Goal: Contribute content: Contribute content

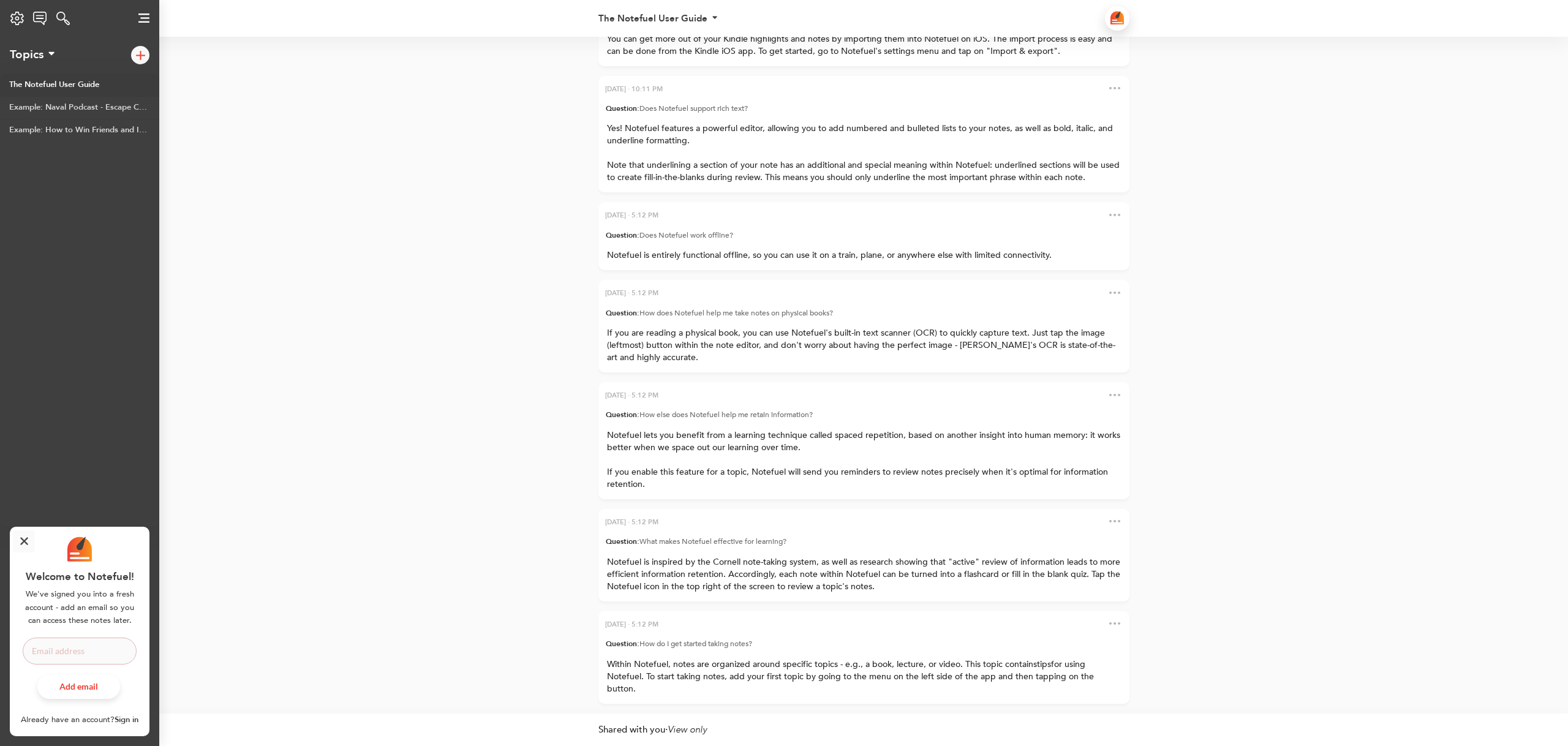
click at [21, 22] on div "Settings Notefuel Regular Your plan Not set Email Privacy Policy Terms of Servi…" at bounding box center [17, 18] width 35 height 25
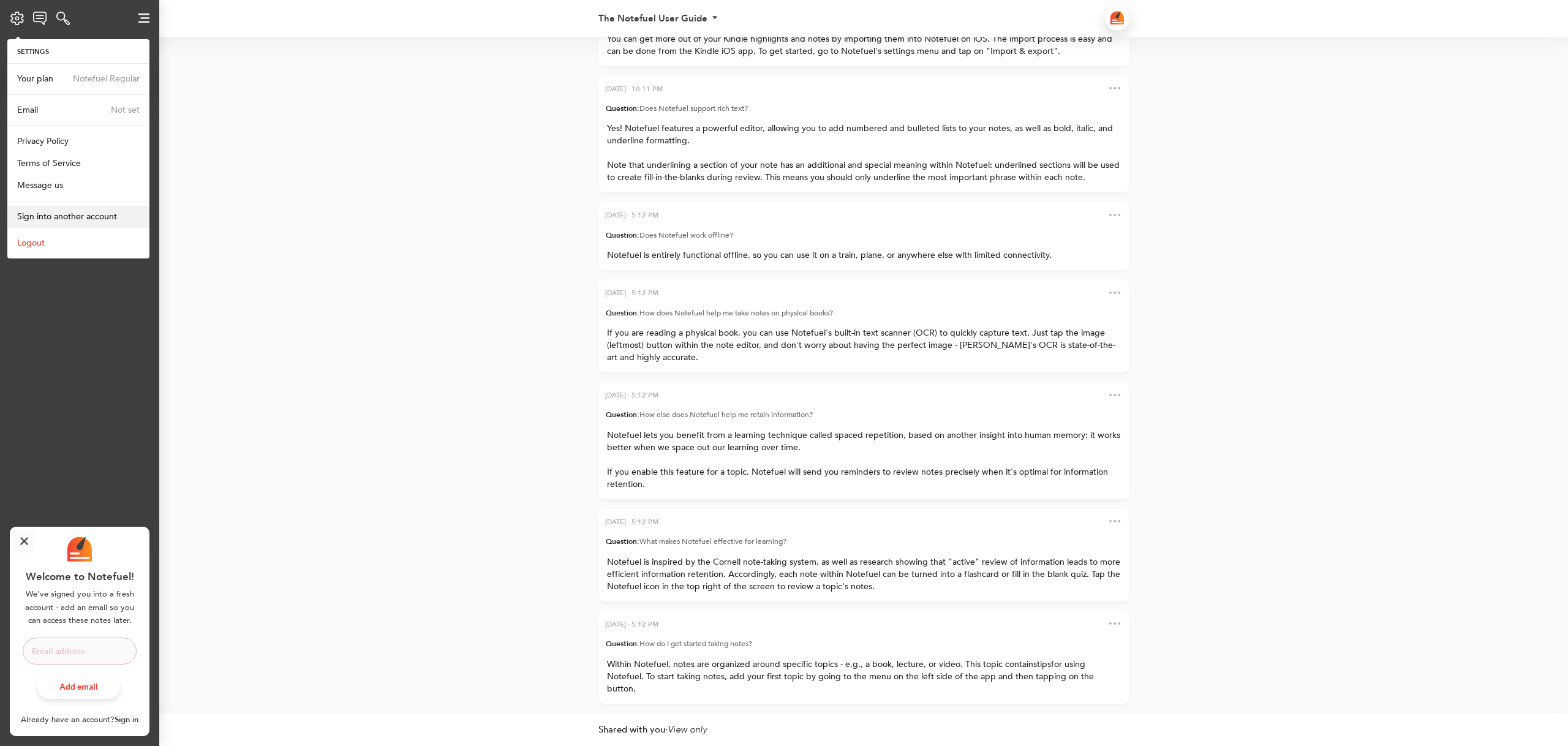
click at [34, 220] on span "Sign into another account" at bounding box center [67, 216] width 100 height 12
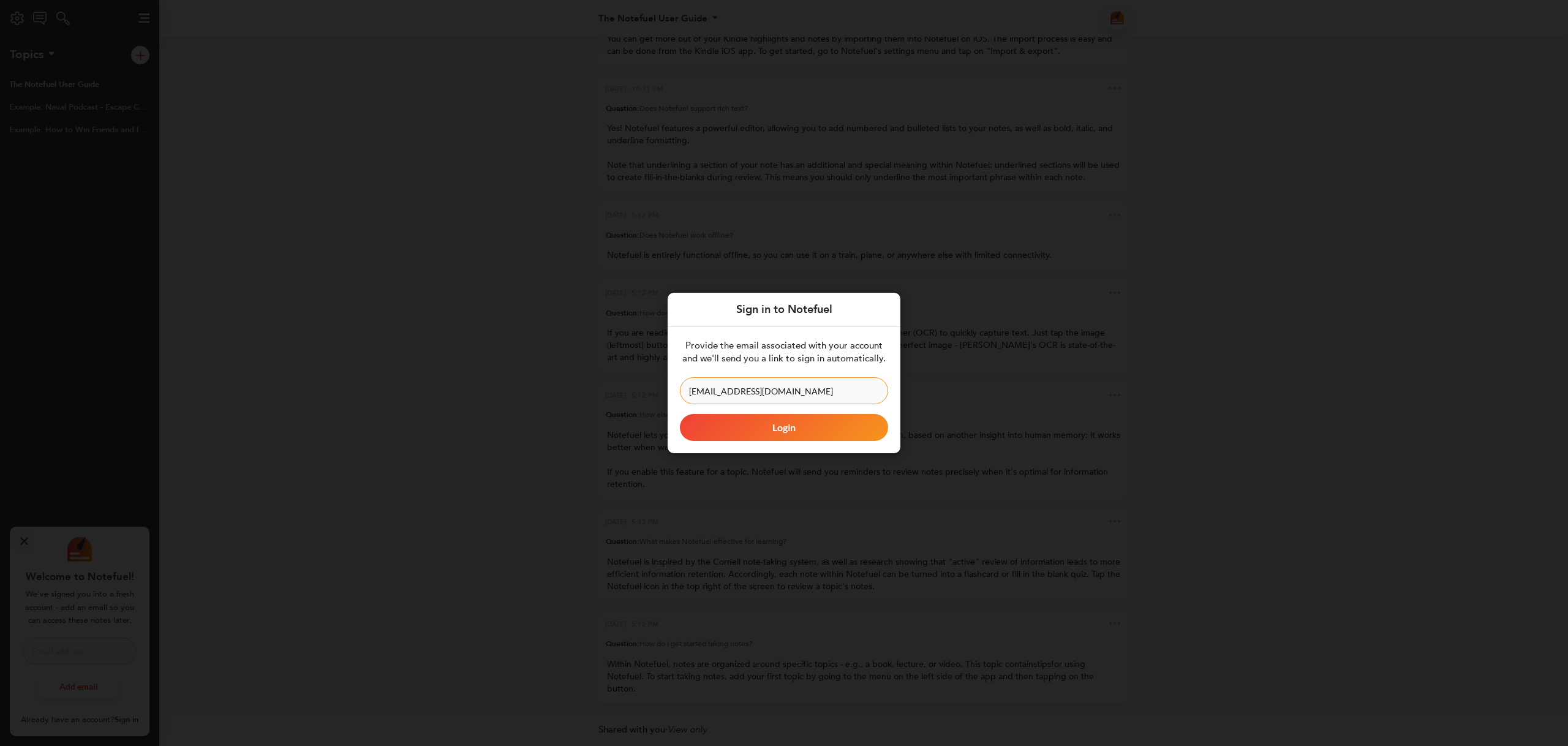
type input "[EMAIL_ADDRESS][DOMAIN_NAME]"
click at [777, 425] on button "Login" at bounding box center [784, 427] width 208 height 27
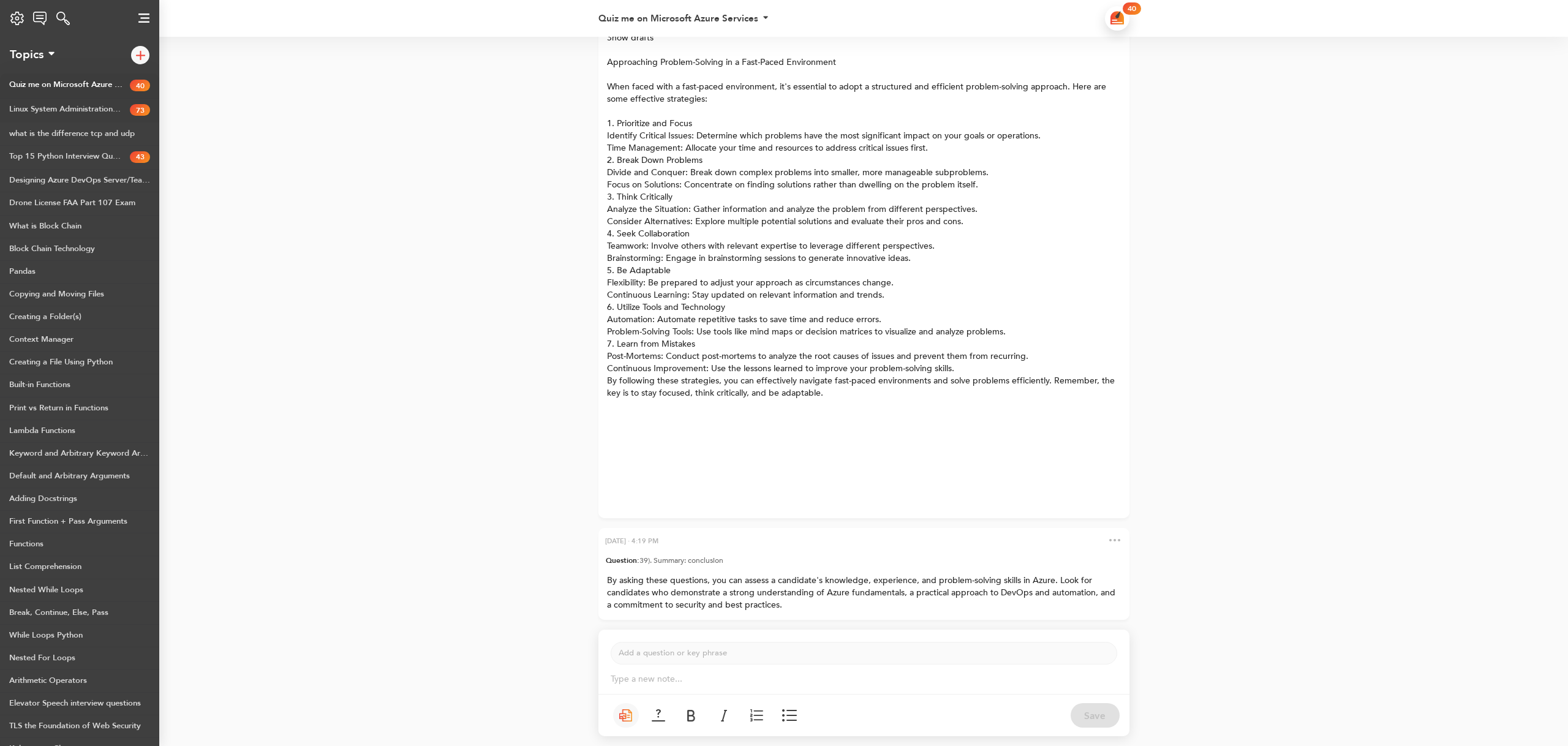
click at [91, 112] on link "73 Linux System Administration Full Course" at bounding box center [79, 111] width 159 height 25
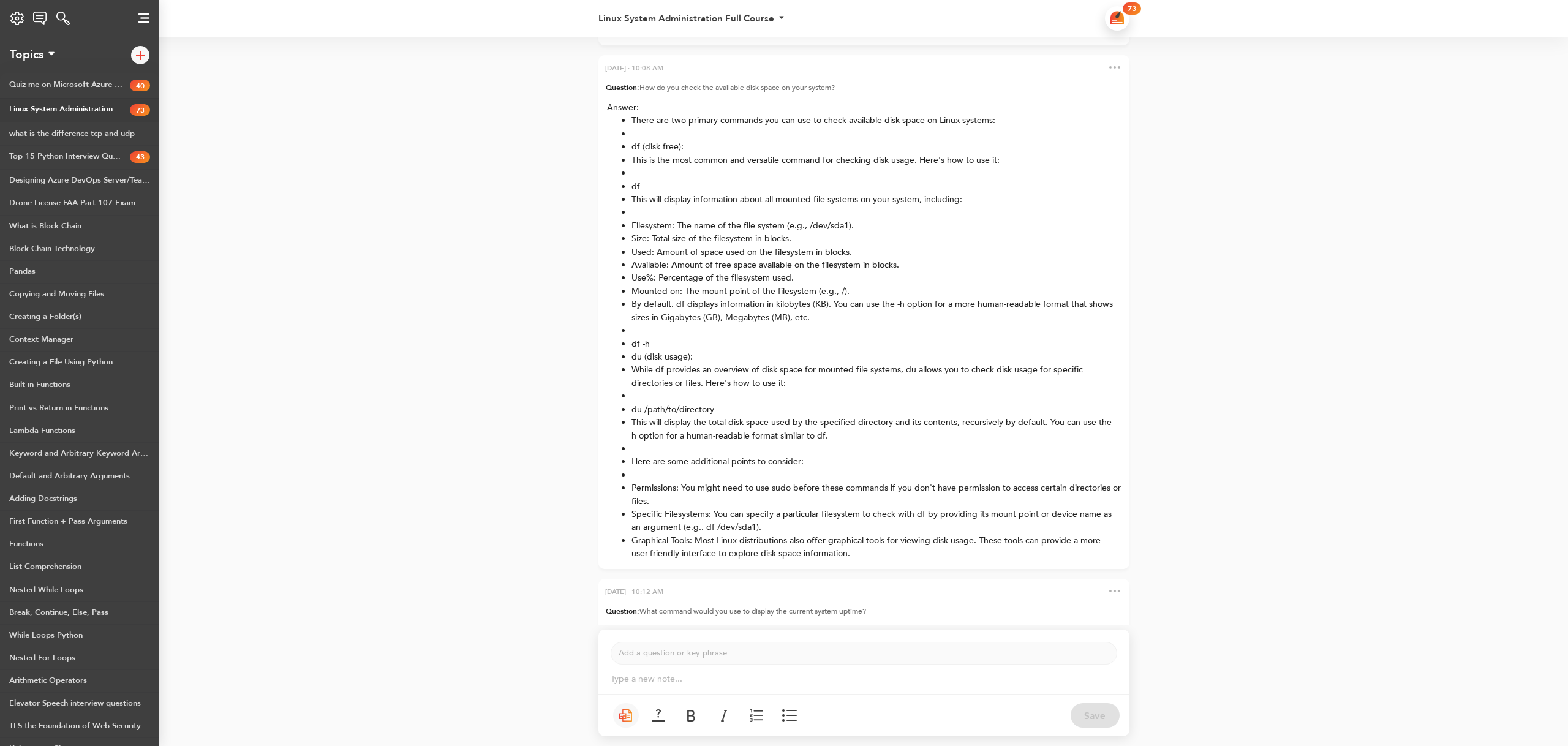
scroll to position [-2934, 0]
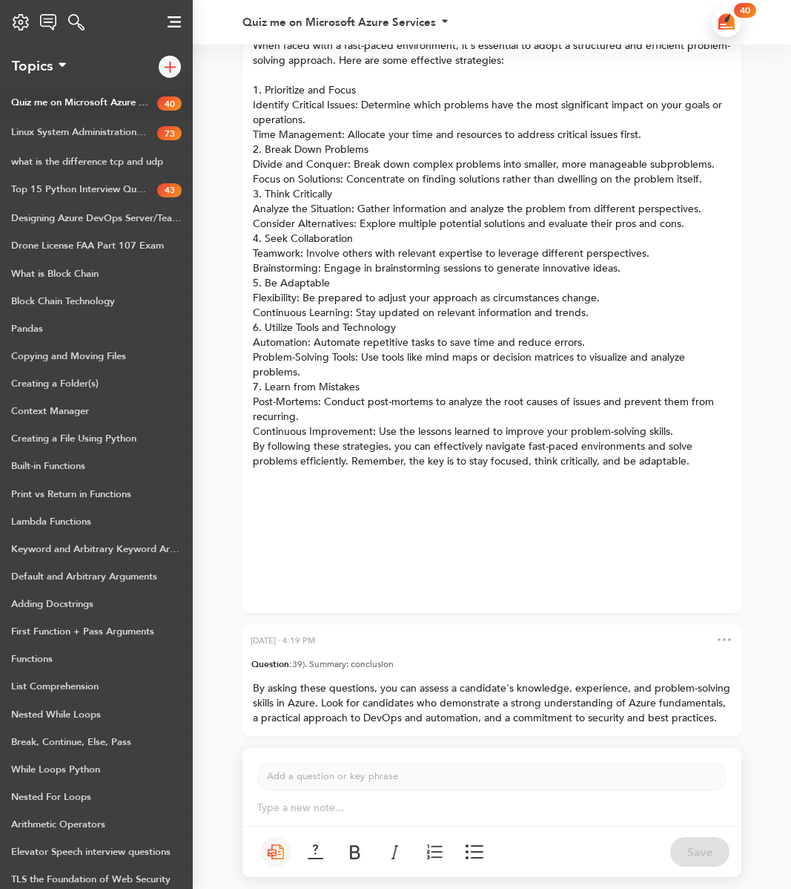
click at [176, 66] on div at bounding box center [170, 67] width 22 height 22
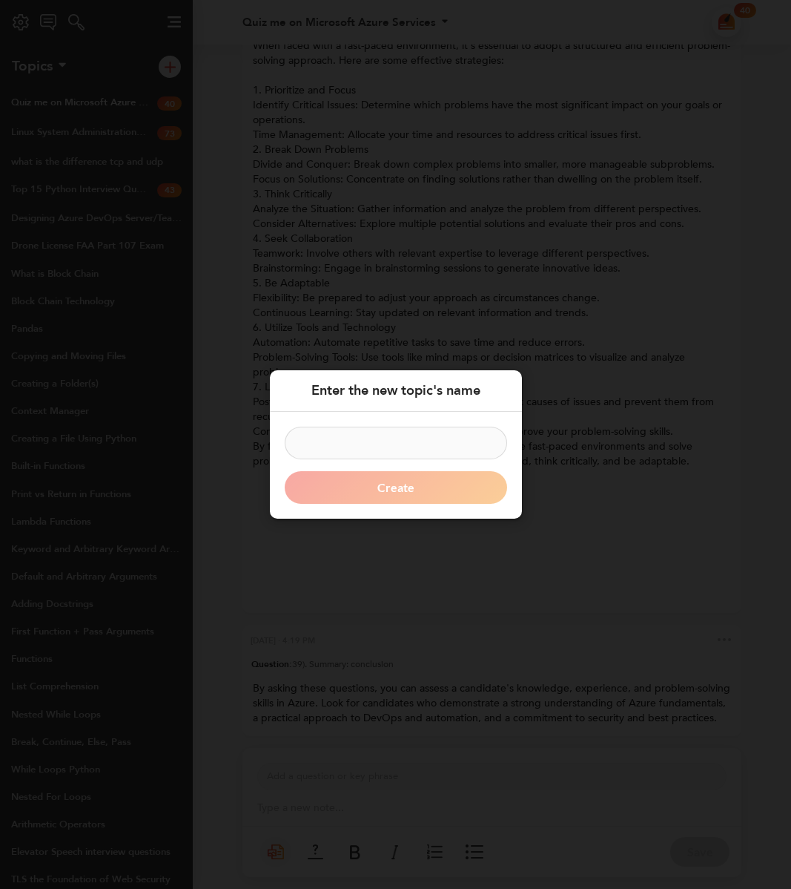
click at [416, 445] on input at bounding box center [396, 443] width 223 height 33
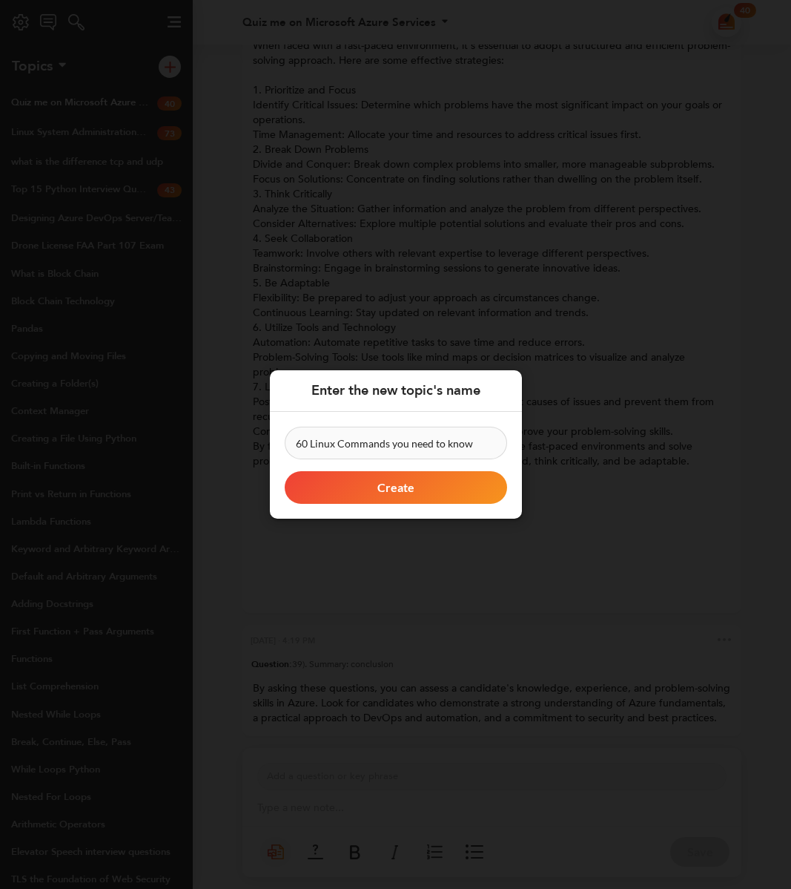
type input "60 Linux Commands you need to know"
click at [377, 487] on button "Create" at bounding box center [396, 487] width 223 height 33
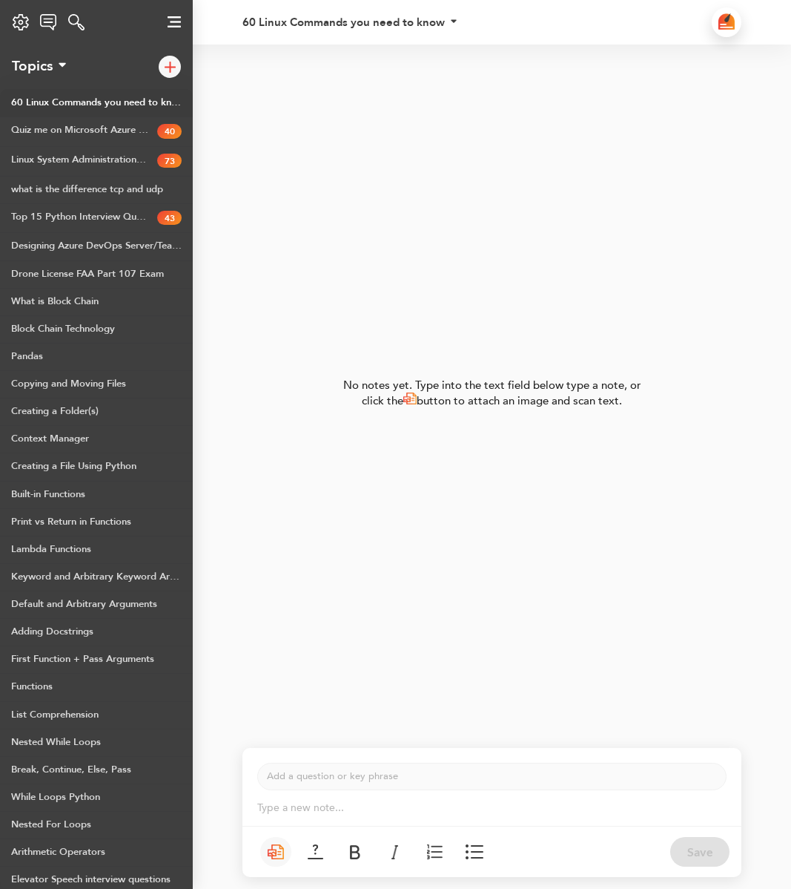
click at [352, 807] on p "Type a new note... ﻿" at bounding box center [492, 807] width 470 height 15
click at [352, 777] on p "Add a question or key phrase ﻿" at bounding box center [492, 776] width 450 height 14
click at [317, 807] on p "Type a new note... ﻿" at bounding box center [492, 807] width 470 height 15
click at [706, 856] on button "Save" at bounding box center [700, 852] width 59 height 30
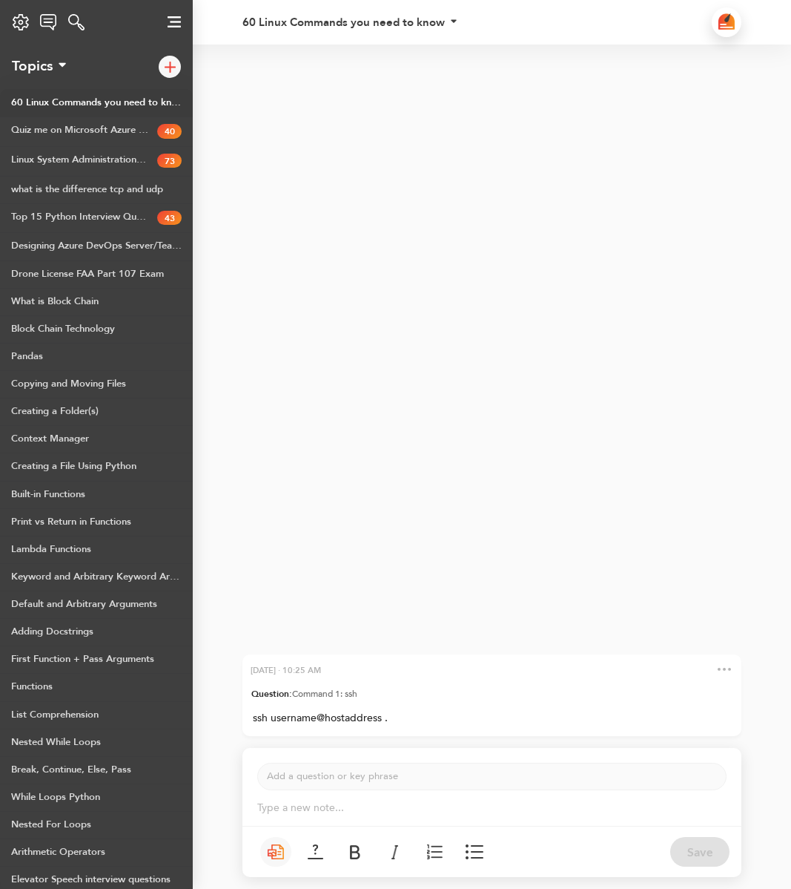
click at [421, 783] on div "Add a question or key phrase ﻿" at bounding box center [492, 776] width 470 height 27
click at [363, 783] on p "Add a question or key phrase ﻿" at bounding box center [492, 776] width 450 height 14
click at [299, 777] on span "Command 2:" at bounding box center [295, 775] width 56 height 13
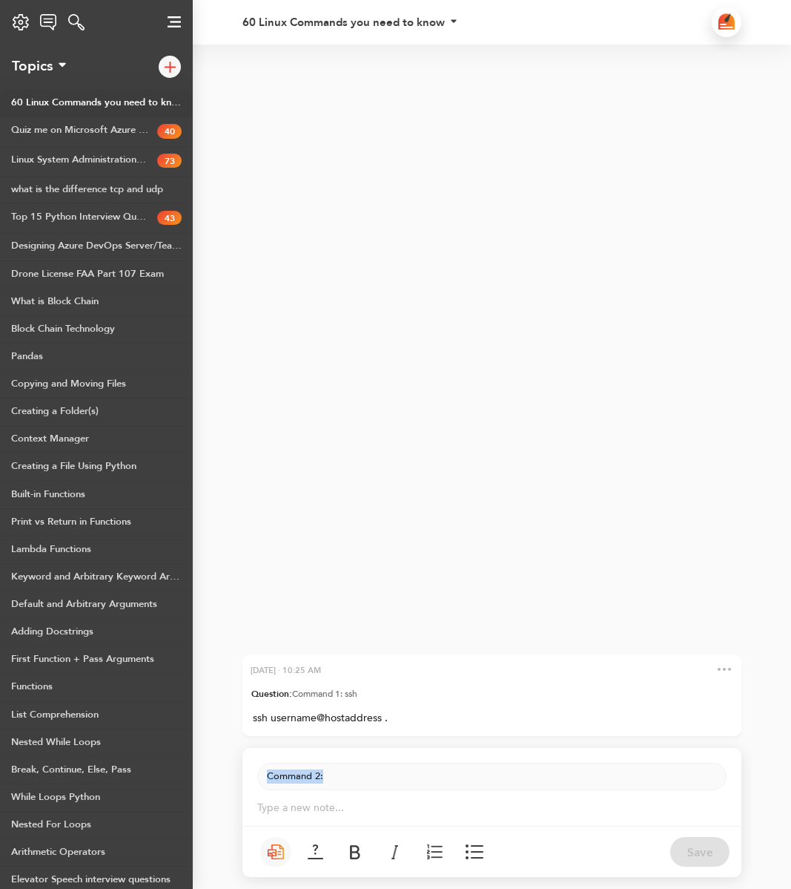
copy span "Command 2:"
click at [283, 812] on p "Type a new note... ﻿" at bounding box center [492, 807] width 470 height 15
click at [354, 777] on p "Command 2:" at bounding box center [492, 776] width 450 height 14
click at [469, 855] on img at bounding box center [475, 851] width 18 height 15
click at [317, 813] on p "Type a new note... ﻿" at bounding box center [492, 807] width 470 height 15
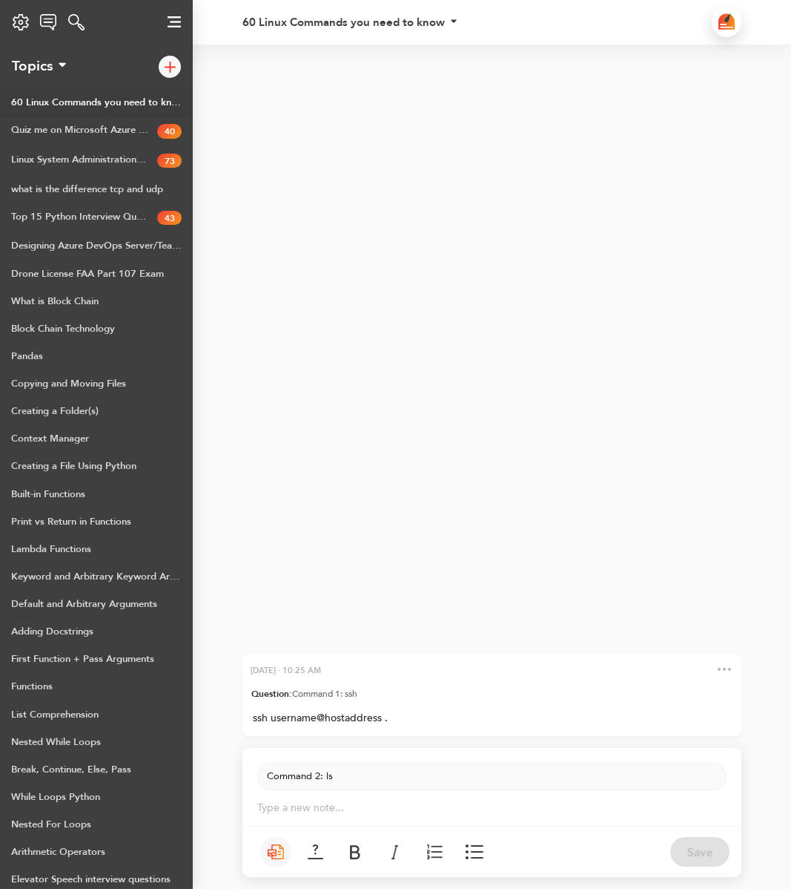
click at [478, 857] on img at bounding box center [475, 851] width 18 height 15
click at [374, 820] on div "Type a new note... ﻿" at bounding box center [492, 808] width 499 height 36
click at [352, 814] on p "Type a new note... ﻿" at bounding box center [492, 807] width 470 height 15
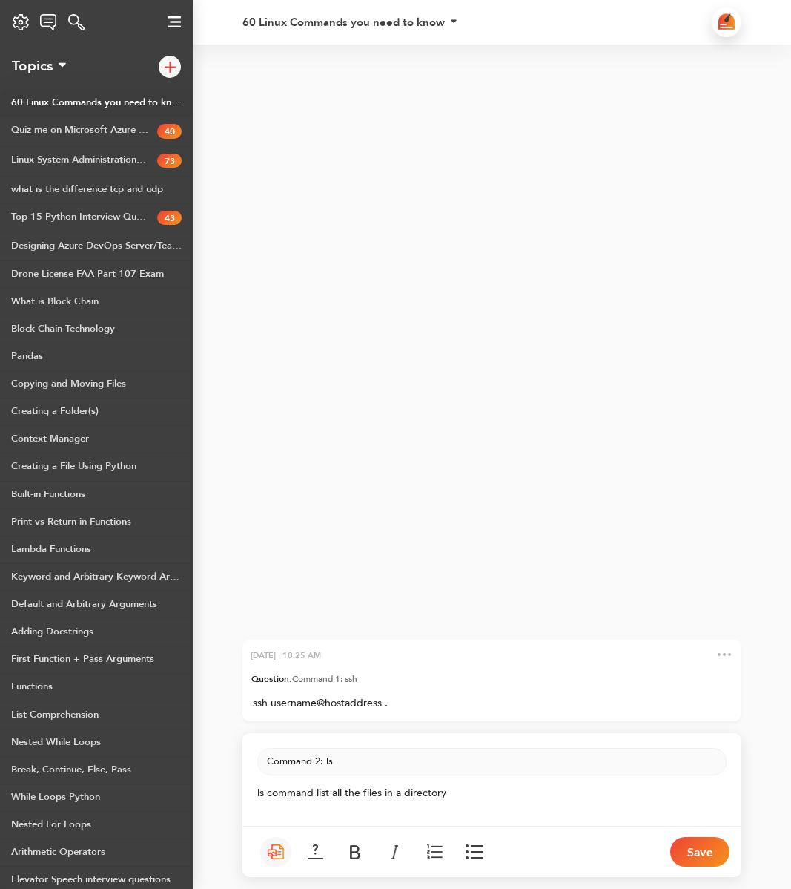
click at [436, 852] on img at bounding box center [435, 851] width 16 height 15
click at [470, 855] on img at bounding box center [475, 851] width 18 height 15
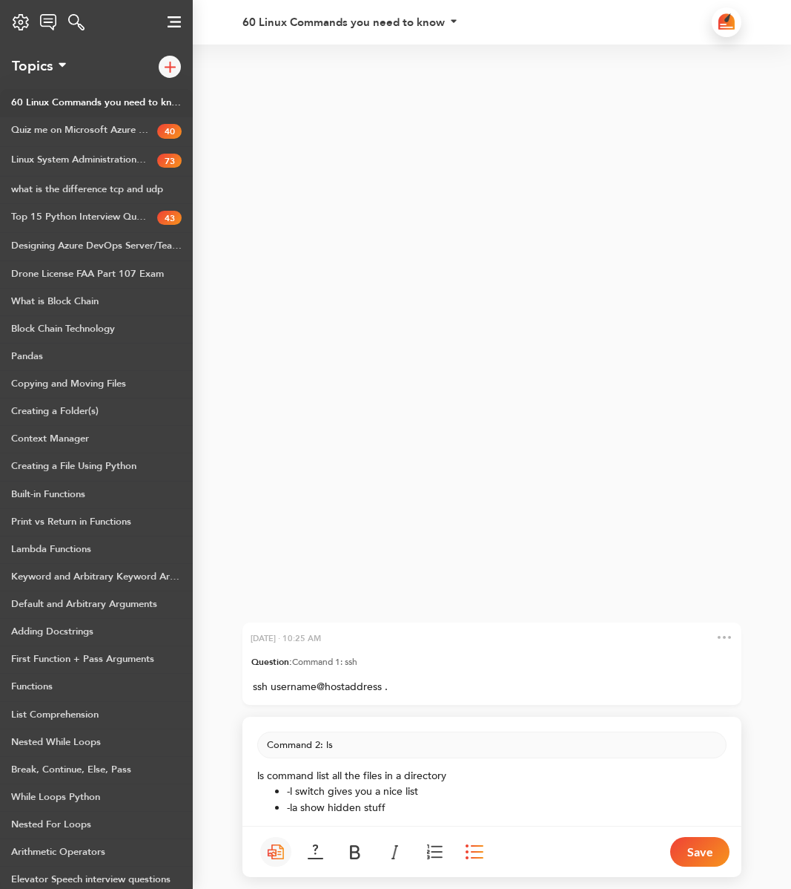
click at [694, 855] on button "Save" at bounding box center [700, 852] width 59 height 30
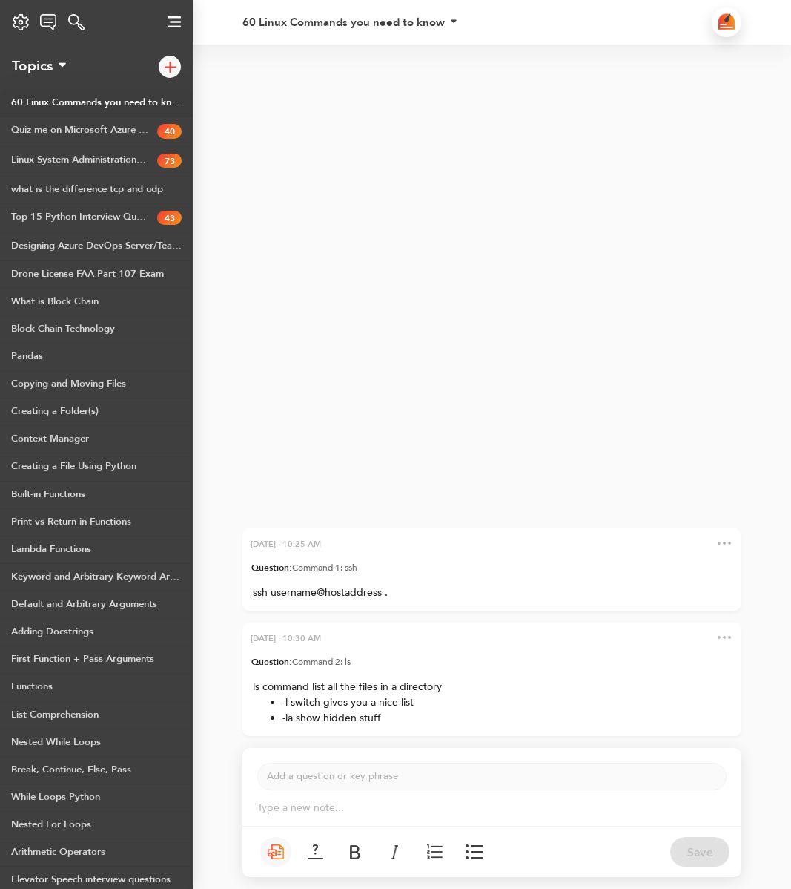
click at [425, 780] on p "Add a question or key phrase ﻿" at bounding box center [492, 776] width 450 height 14
click at [358, 809] on p "Type a new note... ﻿" at bounding box center [492, 807] width 470 height 15
click at [358, 783] on p "Command 3:" at bounding box center [492, 776] width 450 height 14
